Goal: Transaction & Acquisition: Purchase product/service

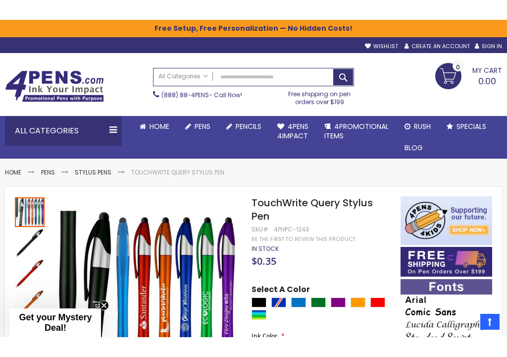
scroll to position [128, 0]
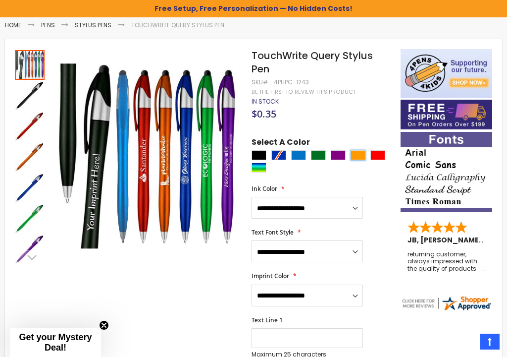
click at [357, 153] on div "Orange" at bounding box center [358, 155] width 15 height 10
type input "****"
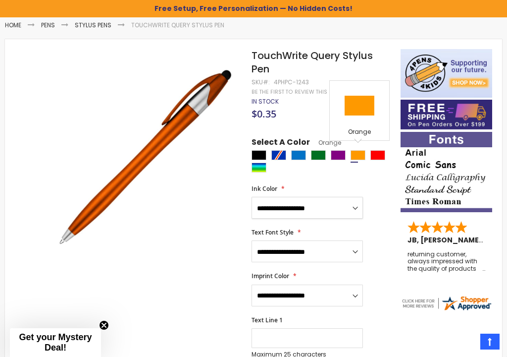
click at [355, 204] on select "**********" at bounding box center [308, 208] width 112 height 22
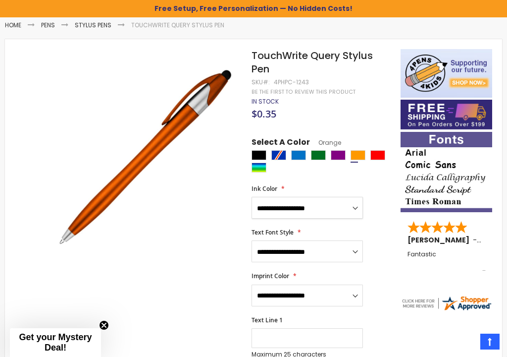
select select "*****"
click at [354, 246] on select "**********" at bounding box center [308, 251] width 112 height 22
select select "*****"
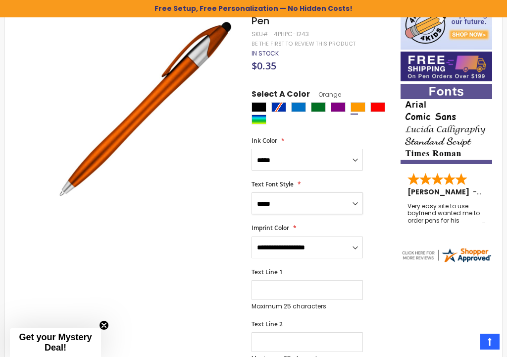
scroll to position [175, 0]
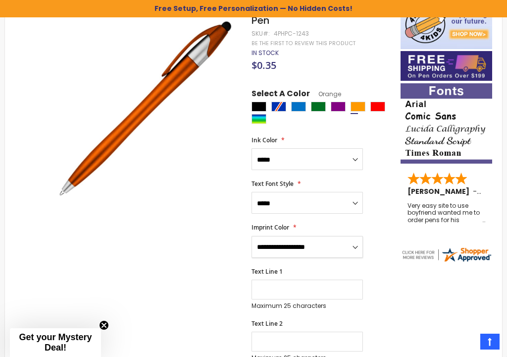
click at [357, 245] on select "**********" at bounding box center [308, 247] width 112 height 22
select select "*****"
click at [260, 287] on input "Text Line 1" at bounding box center [308, 290] width 112 height 20
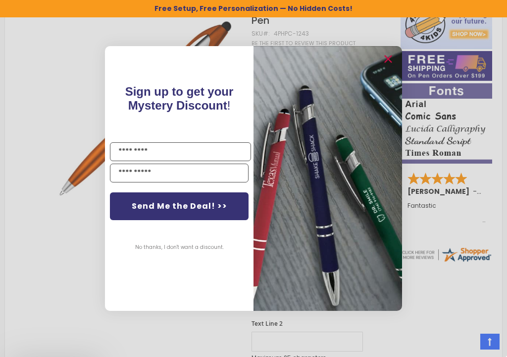
scroll to position [183, 0]
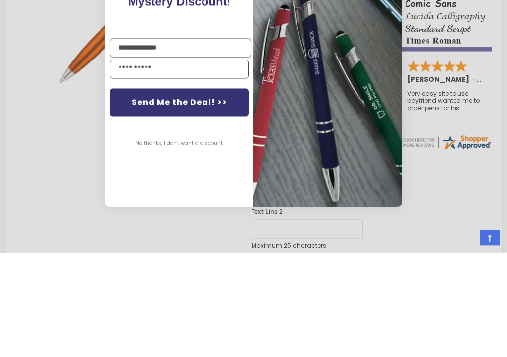
type input "**********"
click at [113, 164] on input "Email" at bounding box center [179, 173] width 139 height 19
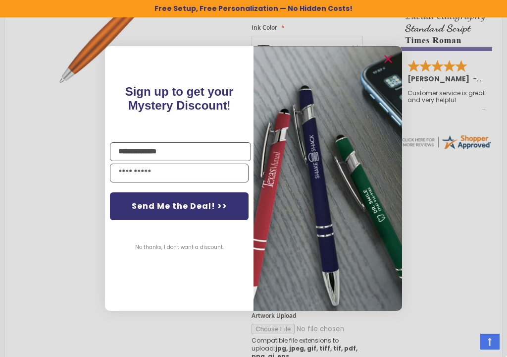
type input "**********"
click at [148, 201] on button "Send Me the Deal! >>" at bounding box center [179, 206] width 139 height 28
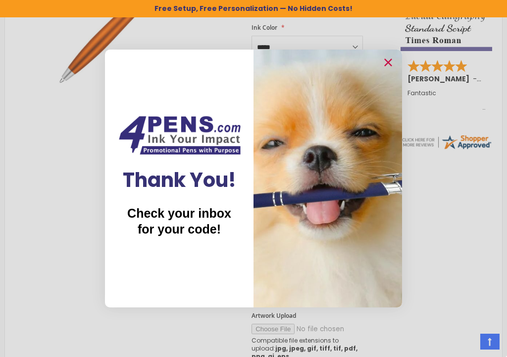
click at [388, 67] on circle "Close dialog" at bounding box center [388, 62] width 15 height 15
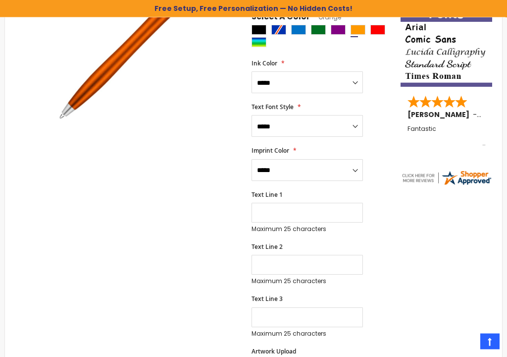
scroll to position [255, 0]
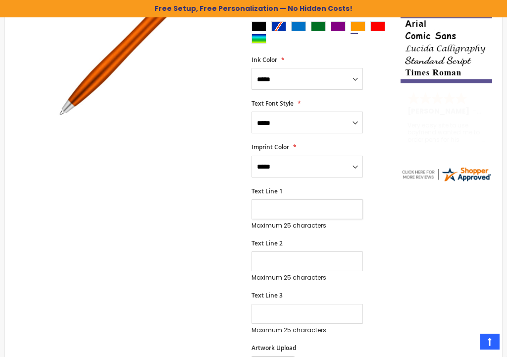
click at [256, 209] on input "Text Line 1" at bounding box center [308, 209] width 112 height 20
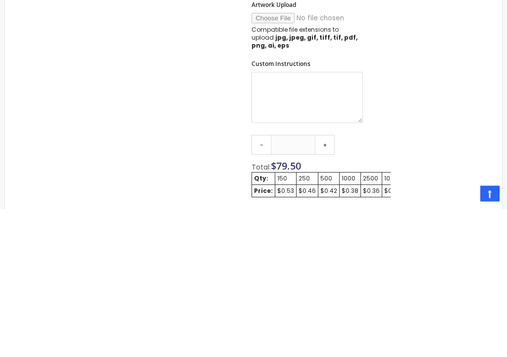
scroll to position [458, 0]
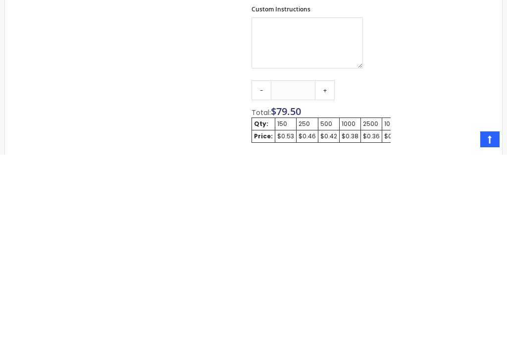
type input "**********"
click at [322, 282] on link "+" at bounding box center [325, 292] width 20 height 20
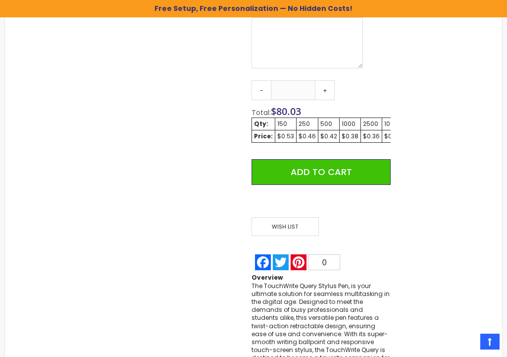
click at [327, 80] on link "+" at bounding box center [325, 90] width 20 height 20
click at [329, 81] on link "+" at bounding box center [325, 90] width 20 height 20
click at [325, 80] on link "+" at bounding box center [325, 90] width 20 height 20
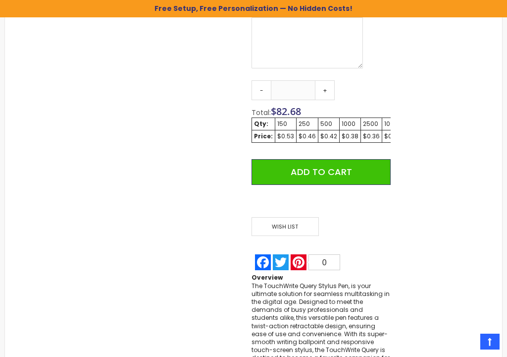
click at [325, 80] on link "+" at bounding box center [325, 90] width 20 height 20
click at [327, 80] on link "+" at bounding box center [325, 90] width 20 height 20
click at [326, 80] on link "+" at bounding box center [325, 90] width 20 height 20
click at [323, 80] on link "+" at bounding box center [325, 90] width 20 height 20
click at [326, 80] on link "+" at bounding box center [325, 90] width 20 height 20
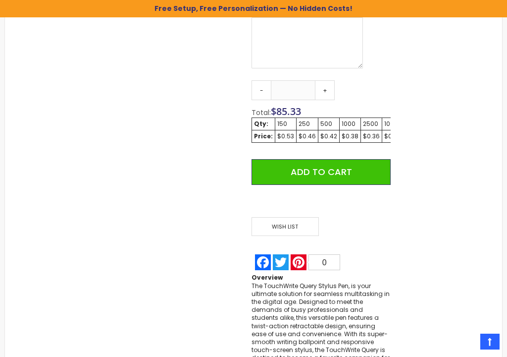
click at [325, 81] on link "+" at bounding box center [325, 90] width 20 height 20
click at [325, 80] on link "+" at bounding box center [325, 90] width 20 height 20
click at [324, 80] on link "+" at bounding box center [325, 90] width 20 height 20
click at [325, 80] on link "+" at bounding box center [325, 90] width 20 height 20
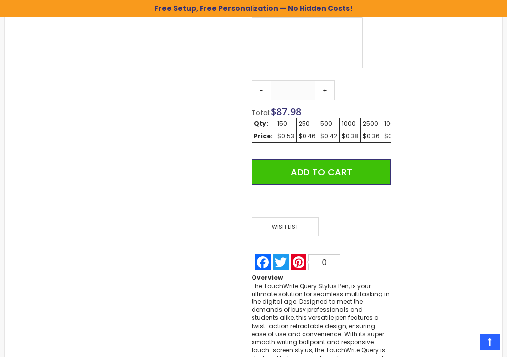
click at [325, 80] on link "+" at bounding box center [325, 90] width 20 height 20
click at [326, 80] on link "+" at bounding box center [325, 90] width 20 height 20
click at [323, 80] on link "+" at bounding box center [325, 90] width 20 height 20
click at [321, 80] on link "+" at bounding box center [325, 90] width 20 height 20
click at [323, 80] on link "+" at bounding box center [325, 90] width 20 height 20
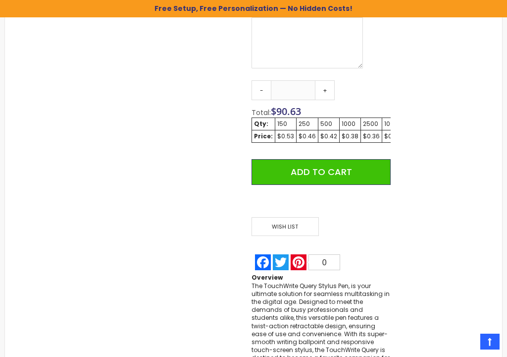
click at [325, 80] on link "+" at bounding box center [325, 90] width 20 height 20
click at [326, 81] on link "+" at bounding box center [325, 90] width 20 height 20
click at [328, 83] on link "+" at bounding box center [325, 90] width 20 height 20
click at [327, 80] on link "+" at bounding box center [325, 90] width 20 height 20
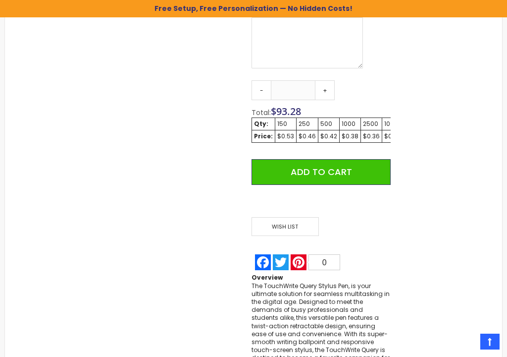
click at [327, 80] on link "+" at bounding box center [325, 90] width 20 height 20
click at [321, 80] on link "+" at bounding box center [325, 90] width 20 height 20
click at [327, 80] on link "+" at bounding box center [325, 90] width 20 height 20
click at [328, 80] on link "+" at bounding box center [325, 90] width 20 height 20
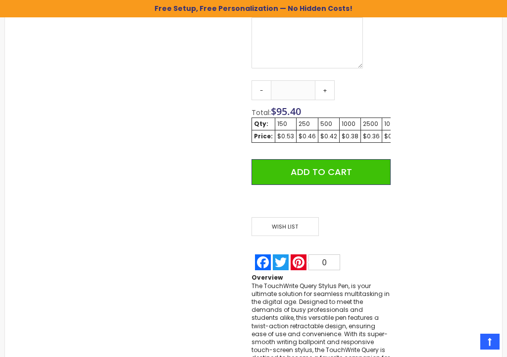
click at [328, 80] on link "+" at bounding box center [325, 90] width 20 height 20
click at [327, 80] on link "+" at bounding box center [325, 90] width 20 height 20
click at [325, 80] on link "+" at bounding box center [325, 90] width 20 height 20
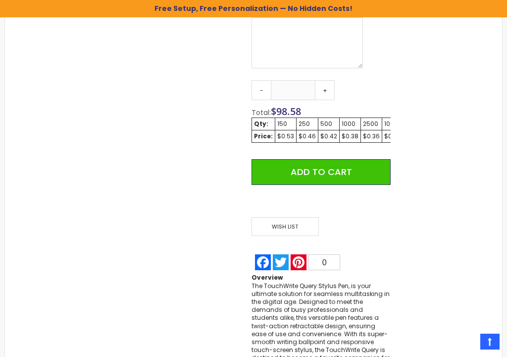
click at [328, 80] on link "+" at bounding box center [325, 90] width 20 height 20
click at [324, 82] on link "+" at bounding box center [325, 90] width 20 height 20
click at [324, 80] on link "+" at bounding box center [325, 90] width 20 height 20
click at [321, 82] on link "+" at bounding box center [325, 90] width 20 height 20
click at [320, 83] on link "+" at bounding box center [325, 90] width 20 height 20
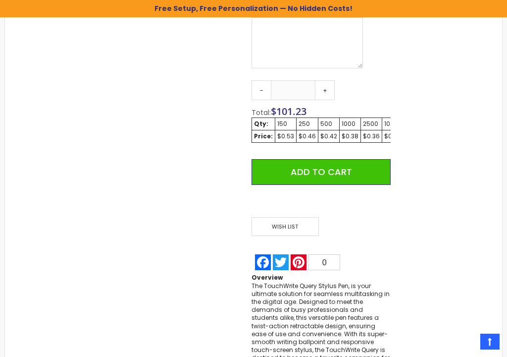
click at [320, 82] on link "+" at bounding box center [325, 90] width 20 height 20
click at [323, 83] on link "+" at bounding box center [325, 90] width 20 height 20
click at [323, 80] on link "+" at bounding box center [325, 90] width 20 height 20
click at [329, 80] on link "+" at bounding box center [325, 90] width 20 height 20
click at [327, 83] on link "+" at bounding box center [325, 90] width 20 height 20
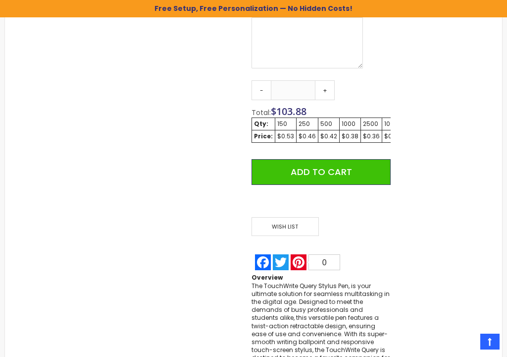
click at [327, 81] on link "+" at bounding box center [325, 90] width 20 height 20
click at [326, 80] on link "+" at bounding box center [325, 90] width 20 height 20
click at [325, 80] on link "+" at bounding box center [325, 90] width 20 height 20
click at [326, 80] on link "+" at bounding box center [325, 90] width 20 height 20
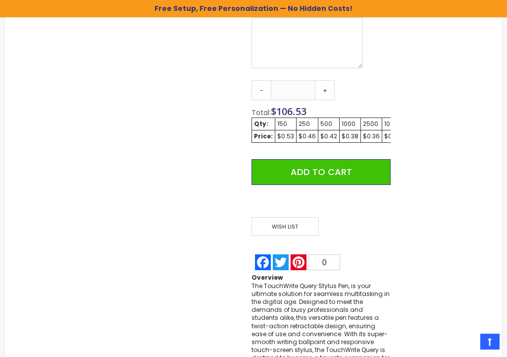
click at [324, 80] on link "+" at bounding box center [325, 90] width 20 height 20
click at [326, 80] on link "+" at bounding box center [325, 90] width 20 height 20
click at [326, 81] on link "+" at bounding box center [325, 90] width 20 height 20
click at [327, 80] on link "+" at bounding box center [325, 90] width 20 height 20
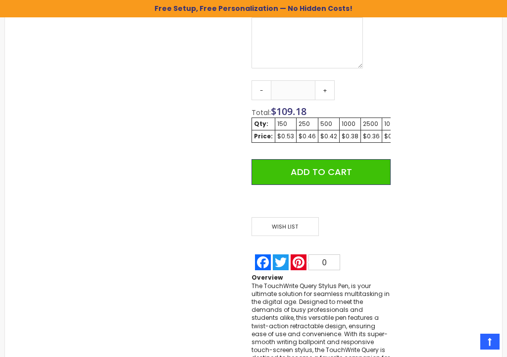
click at [329, 80] on link "+" at bounding box center [325, 90] width 20 height 20
click at [328, 80] on link "+" at bounding box center [325, 90] width 20 height 20
click at [327, 80] on link "+" at bounding box center [325, 90] width 20 height 20
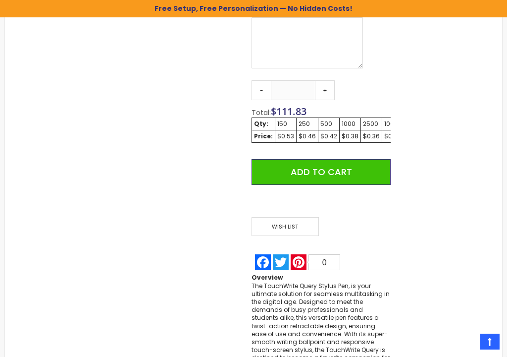
click at [329, 80] on link "+" at bounding box center [325, 90] width 20 height 20
click at [328, 80] on link "+" at bounding box center [325, 90] width 20 height 20
click at [327, 80] on link "+" at bounding box center [325, 90] width 20 height 20
click at [326, 80] on link "+" at bounding box center [325, 90] width 20 height 20
click at [325, 81] on link "+" at bounding box center [325, 90] width 20 height 20
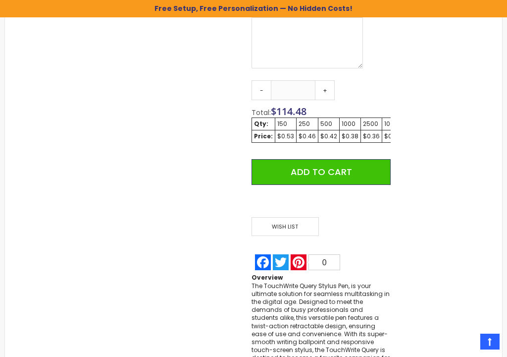
click at [324, 80] on link "+" at bounding box center [325, 90] width 20 height 20
click at [326, 80] on link "+" at bounding box center [325, 90] width 20 height 20
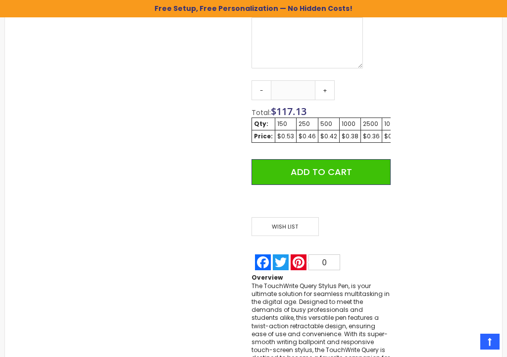
click at [327, 81] on link "+" at bounding box center [325, 90] width 20 height 20
click at [327, 80] on link "+" at bounding box center [325, 90] width 20 height 20
click at [324, 80] on link "+" at bounding box center [325, 90] width 20 height 20
click at [326, 81] on link "+" at bounding box center [325, 90] width 20 height 20
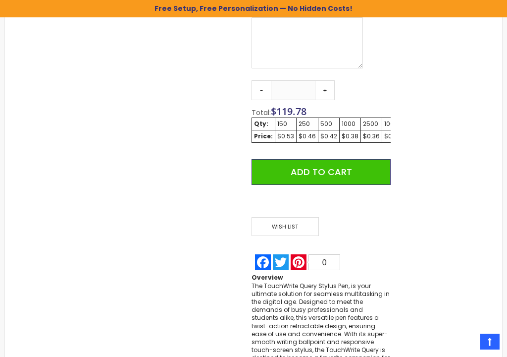
click at [322, 80] on link "+" at bounding box center [325, 90] width 20 height 20
click at [326, 81] on link "+" at bounding box center [325, 90] width 20 height 20
click at [325, 80] on link "+" at bounding box center [325, 90] width 20 height 20
click at [322, 80] on link "+" at bounding box center [325, 90] width 20 height 20
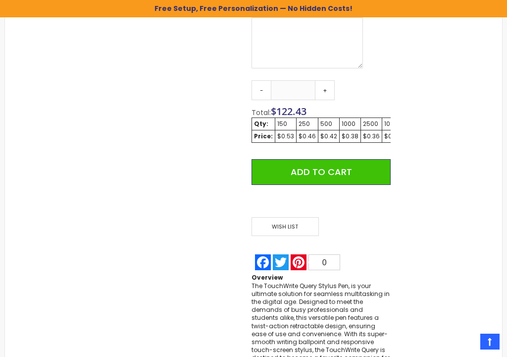
click at [322, 80] on link "+" at bounding box center [325, 90] width 20 height 20
click at [318, 80] on link "+" at bounding box center [325, 90] width 20 height 20
click at [321, 80] on link "+" at bounding box center [325, 90] width 20 height 20
click at [320, 80] on link "+" at bounding box center [325, 90] width 20 height 20
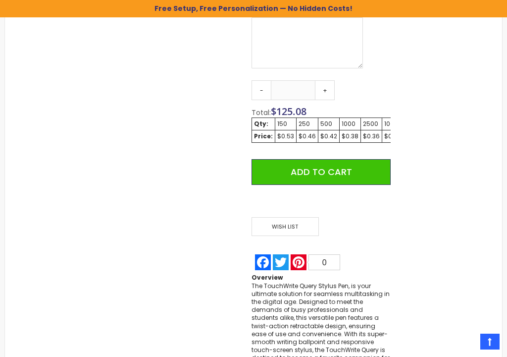
click at [321, 80] on link "+" at bounding box center [325, 90] width 20 height 20
click at [325, 80] on link "+" at bounding box center [325, 90] width 20 height 20
click at [326, 80] on link "+" at bounding box center [325, 90] width 20 height 20
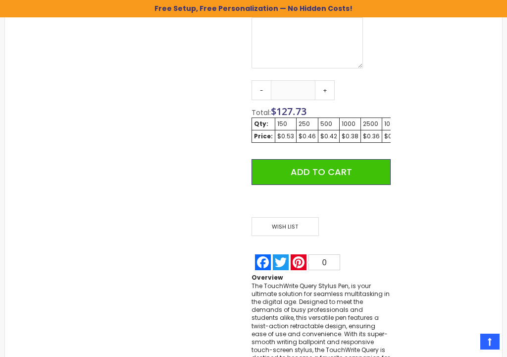
click at [326, 80] on link "+" at bounding box center [325, 90] width 20 height 20
click at [327, 80] on link "+" at bounding box center [325, 90] width 20 height 20
click at [325, 82] on link "+" at bounding box center [325, 90] width 20 height 20
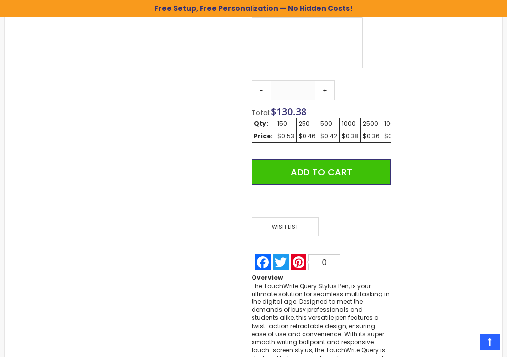
click at [324, 82] on link "+" at bounding box center [325, 90] width 20 height 20
click at [325, 87] on link "+" at bounding box center [325, 90] width 20 height 20
click at [323, 80] on link "+" at bounding box center [325, 90] width 20 height 20
type input "***"
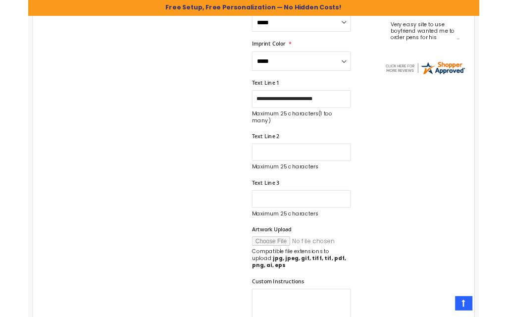
scroll to position [351, 0]
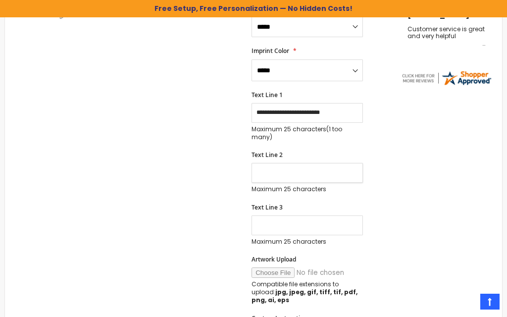
click at [260, 177] on input "Text Line 2" at bounding box center [308, 173] width 112 height 20
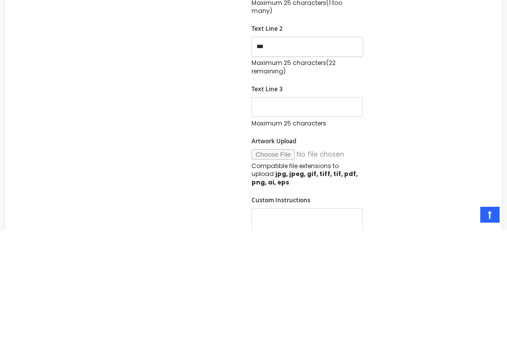
type input "***"
click at [260, 224] on input "Text Line 3" at bounding box center [308, 234] width 112 height 20
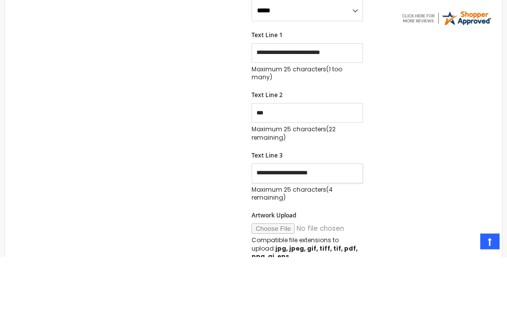
type input "**********"
click at [343, 104] on input "**********" at bounding box center [308, 114] width 112 height 20
type input "*"
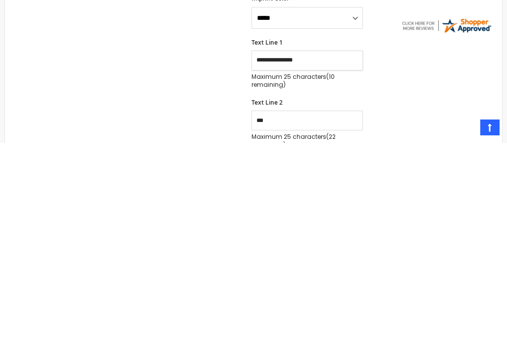
scroll to position [166, 0]
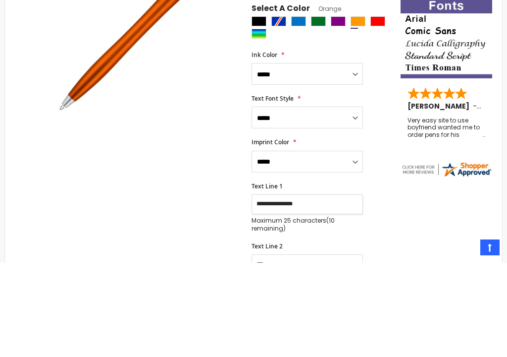
type input "**********"
click at [358, 201] on select "**********" at bounding box center [308, 212] width 112 height 22
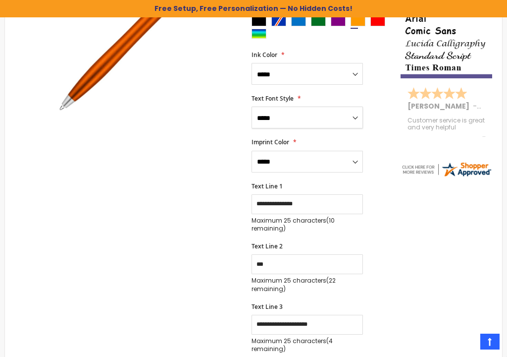
select select "*****"
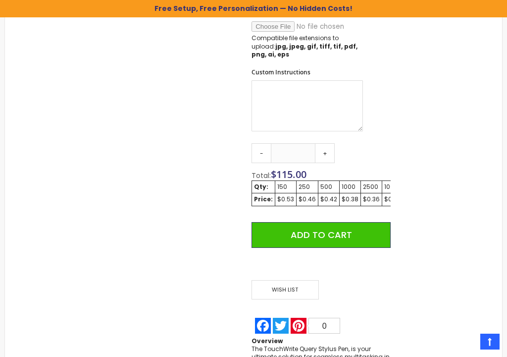
scroll to position [617, 0]
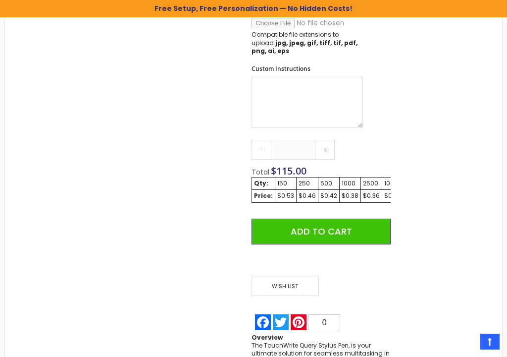
click at [293, 225] on span "Add to Cart" at bounding box center [321, 231] width 61 height 12
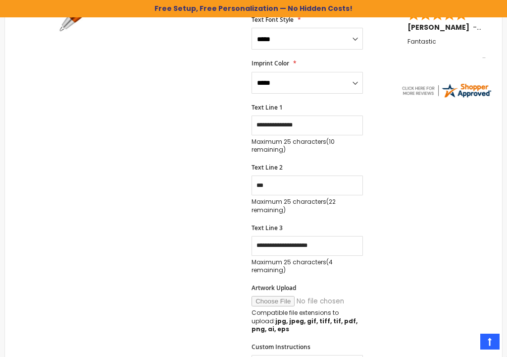
scroll to position [253, 0]
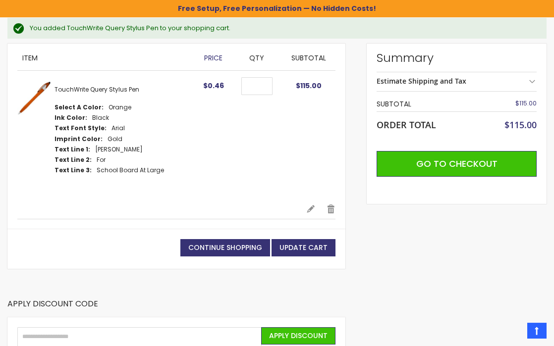
scroll to position [137, 0]
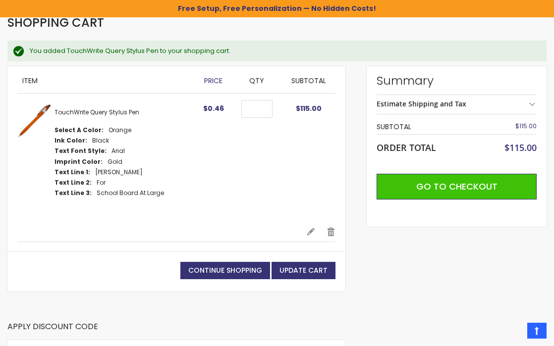
click at [409, 183] on button "Go to Checkout" at bounding box center [457, 187] width 160 height 26
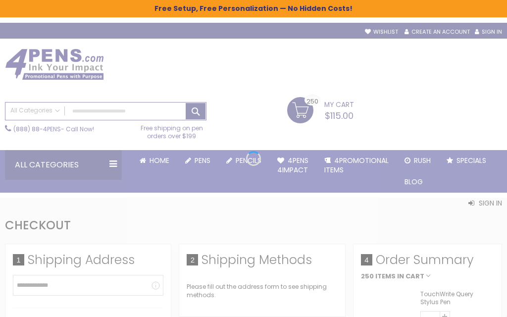
select select "*"
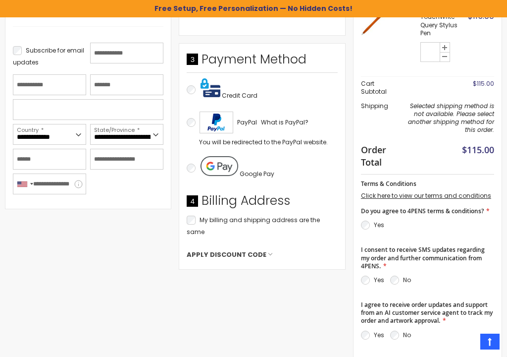
scroll to position [273, 0]
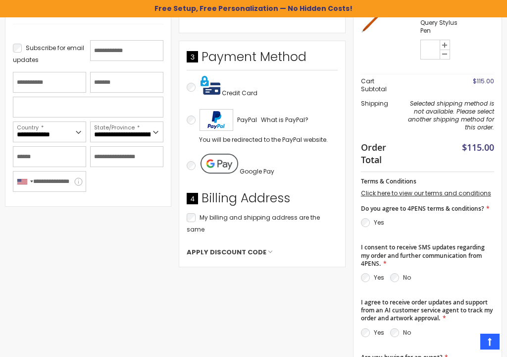
click at [228, 248] on span "Apply Discount Code" at bounding box center [227, 252] width 80 height 9
click at [197, 262] on input "Enter discount code" at bounding box center [222, 272] width 71 height 21
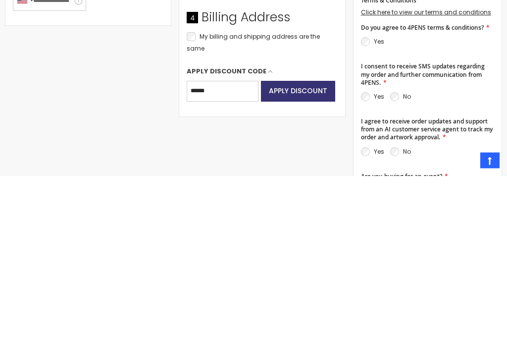
click at [281, 267] on span "Apply Discount" at bounding box center [298, 272] width 58 height 10
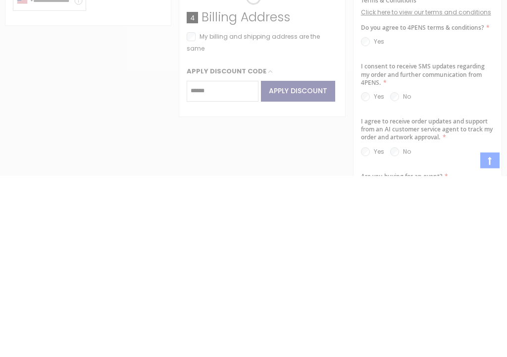
scroll to position [453, 0]
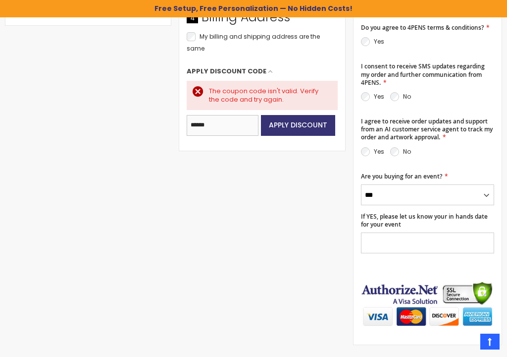
click at [219, 116] on input "******" at bounding box center [222, 125] width 71 height 21
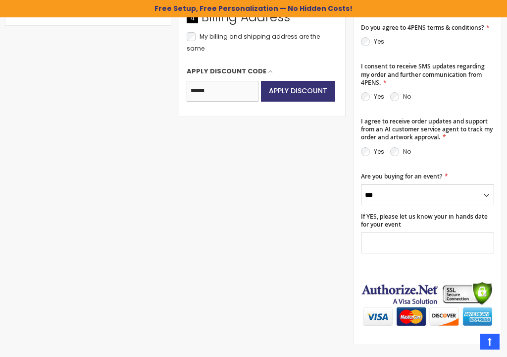
type input "******"
click at [281, 81] on button "Apply Discount" at bounding box center [298, 91] width 74 height 21
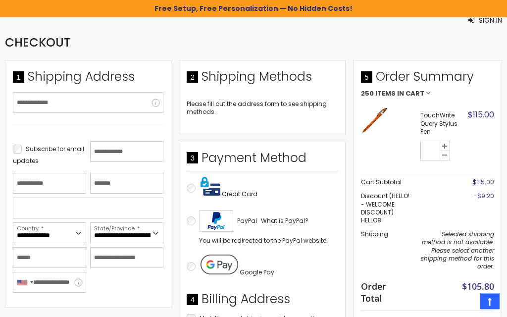
scroll to position [171, 0]
click at [27, 109] on input "Email Address" at bounding box center [88, 102] width 151 height 21
type input "**********"
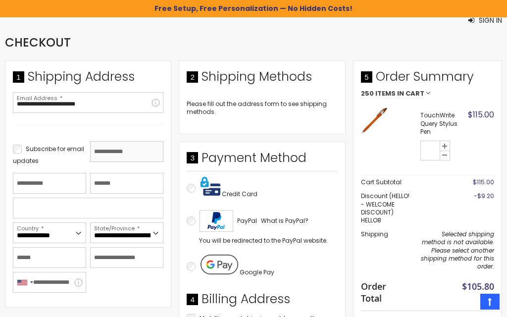
click at [109, 150] on input "First Name" at bounding box center [126, 151] width 73 height 21
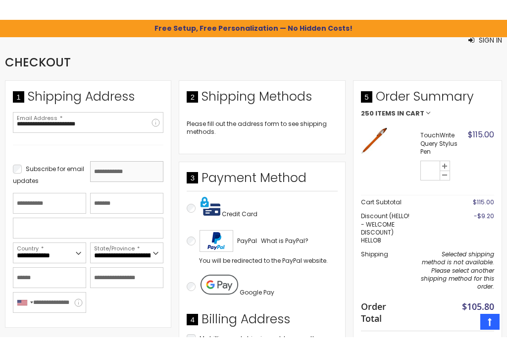
scroll to position [171, 0]
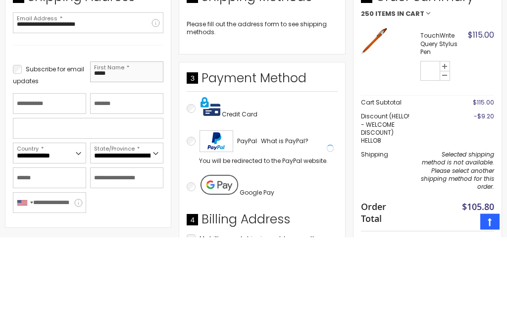
type input "*****"
click at [20, 173] on input "Last Name" at bounding box center [49, 183] width 73 height 21
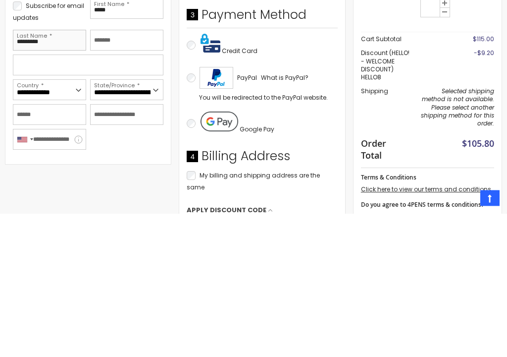
type input "*********"
click at [17, 198] on input "text" at bounding box center [88, 208] width 151 height 21
type input "**********"
click at [30, 248] on input "City" at bounding box center [49, 258] width 73 height 21
type input "*********"
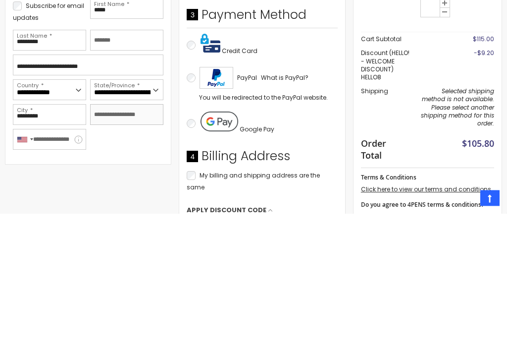
click at [109, 248] on input "Zip/Postal Code" at bounding box center [126, 258] width 73 height 21
type input "*****"
click at [152, 223] on select "**********" at bounding box center [126, 233] width 73 height 21
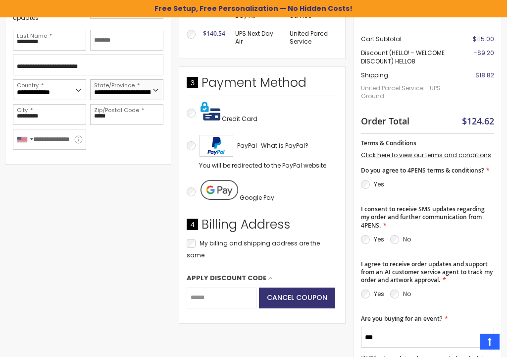
select select "**"
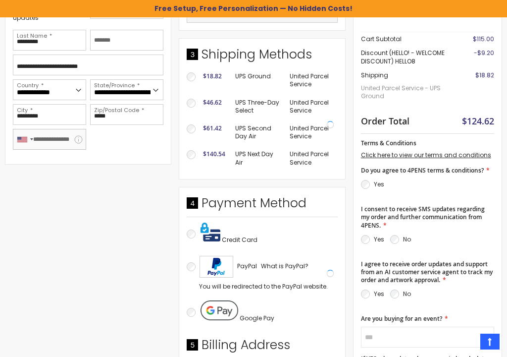
click at [39, 138] on input "Phone Number" at bounding box center [49, 139] width 73 height 21
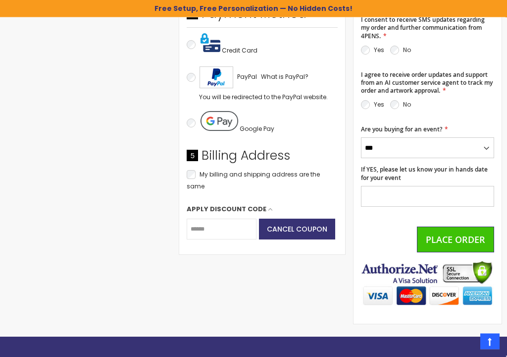
scroll to position [505, 0]
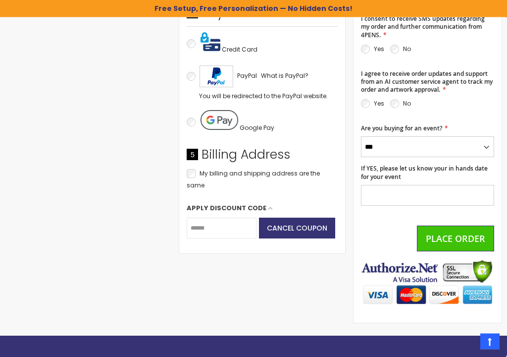
type input "**********"
click at [433, 233] on span "Place Order" at bounding box center [455, 239] width 59 height 12
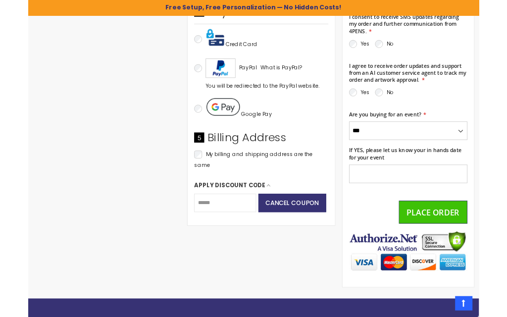
scroll to position [505, 0]
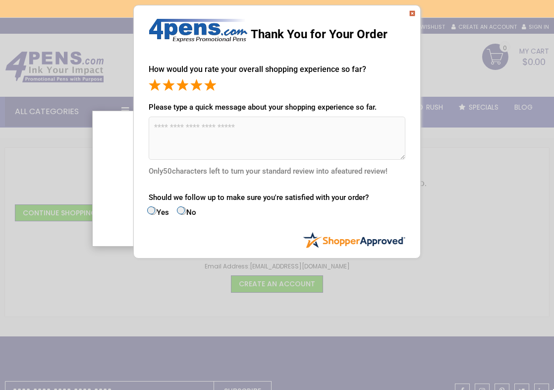
click at [154, 204] on div "Should we follow up to make sure you're satisfied with your order? Yes No" at bounding box center [277, 205] width 257 height 24
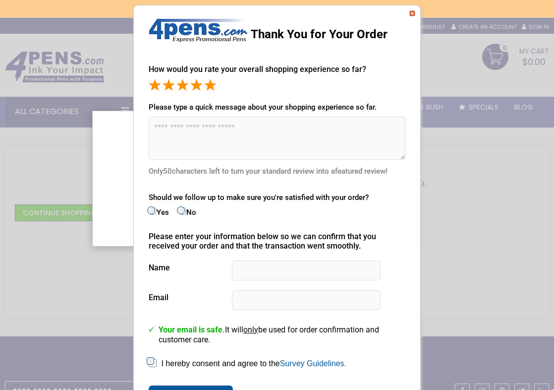
click at [411, 13] on img at bounding box center [412, 13] width 6 height 6
